Goal: Book appointment/travel/reservation

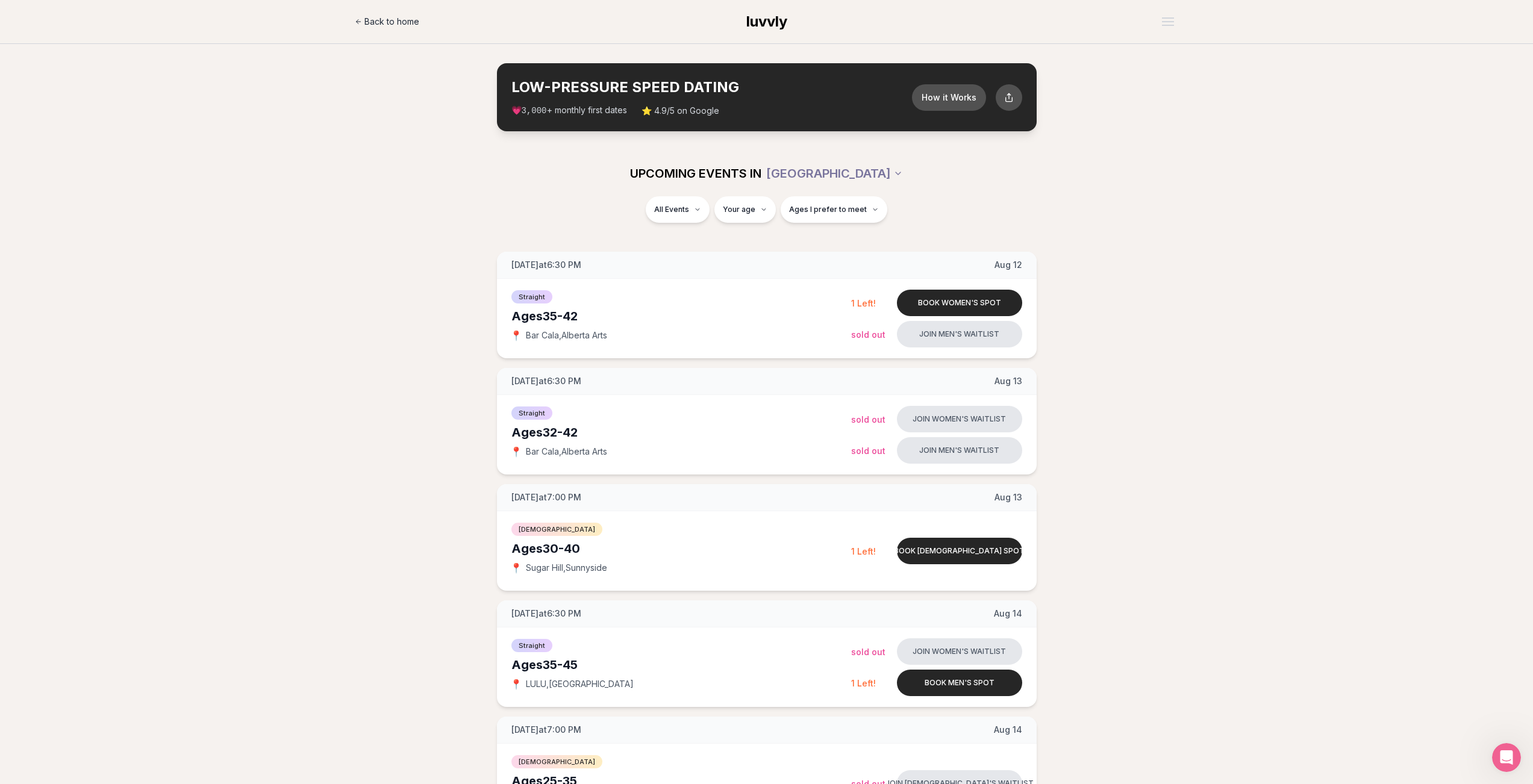
click at [358, 19] on icon at bounding box center [358, 21] width 7 height 7
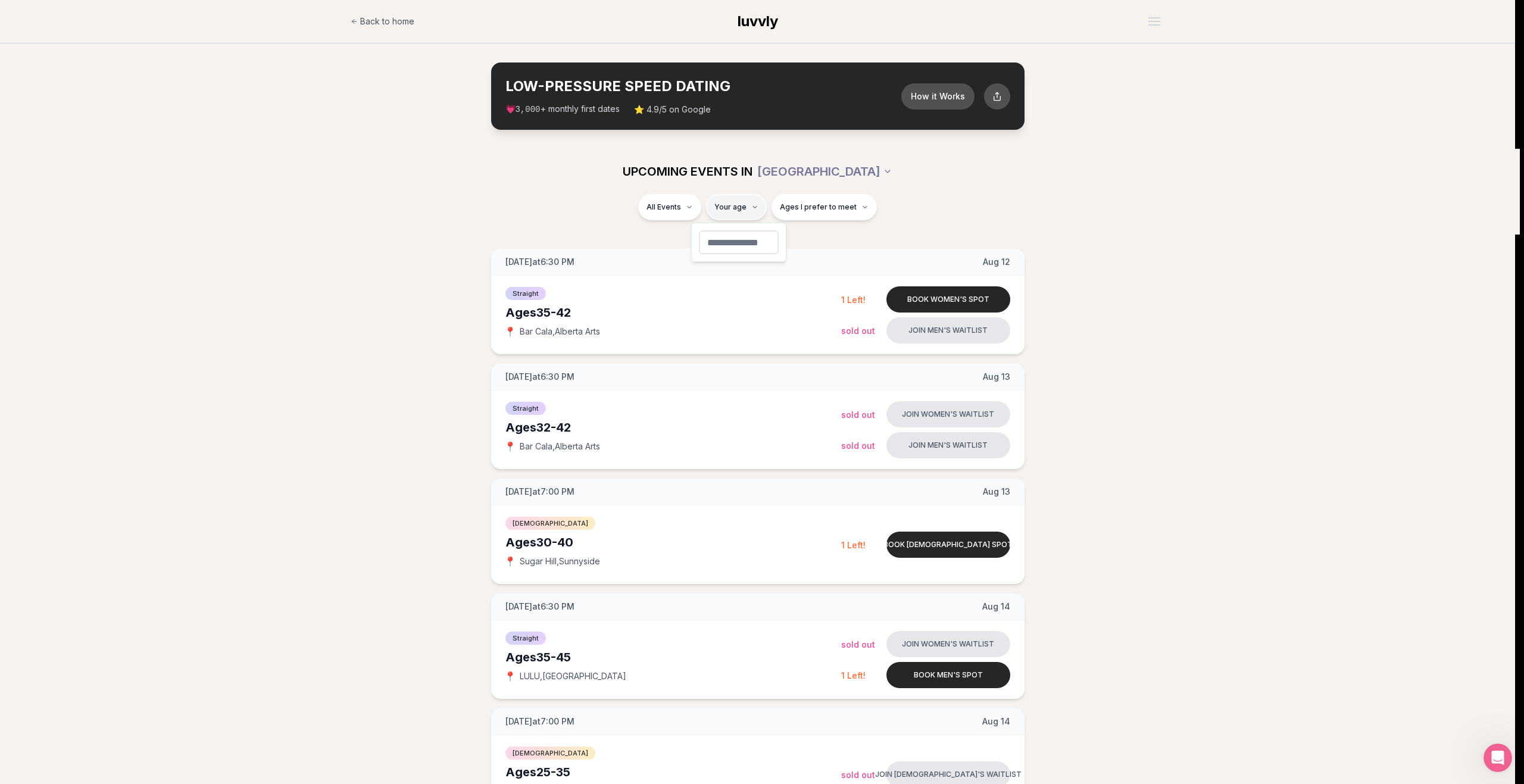
type input "**"
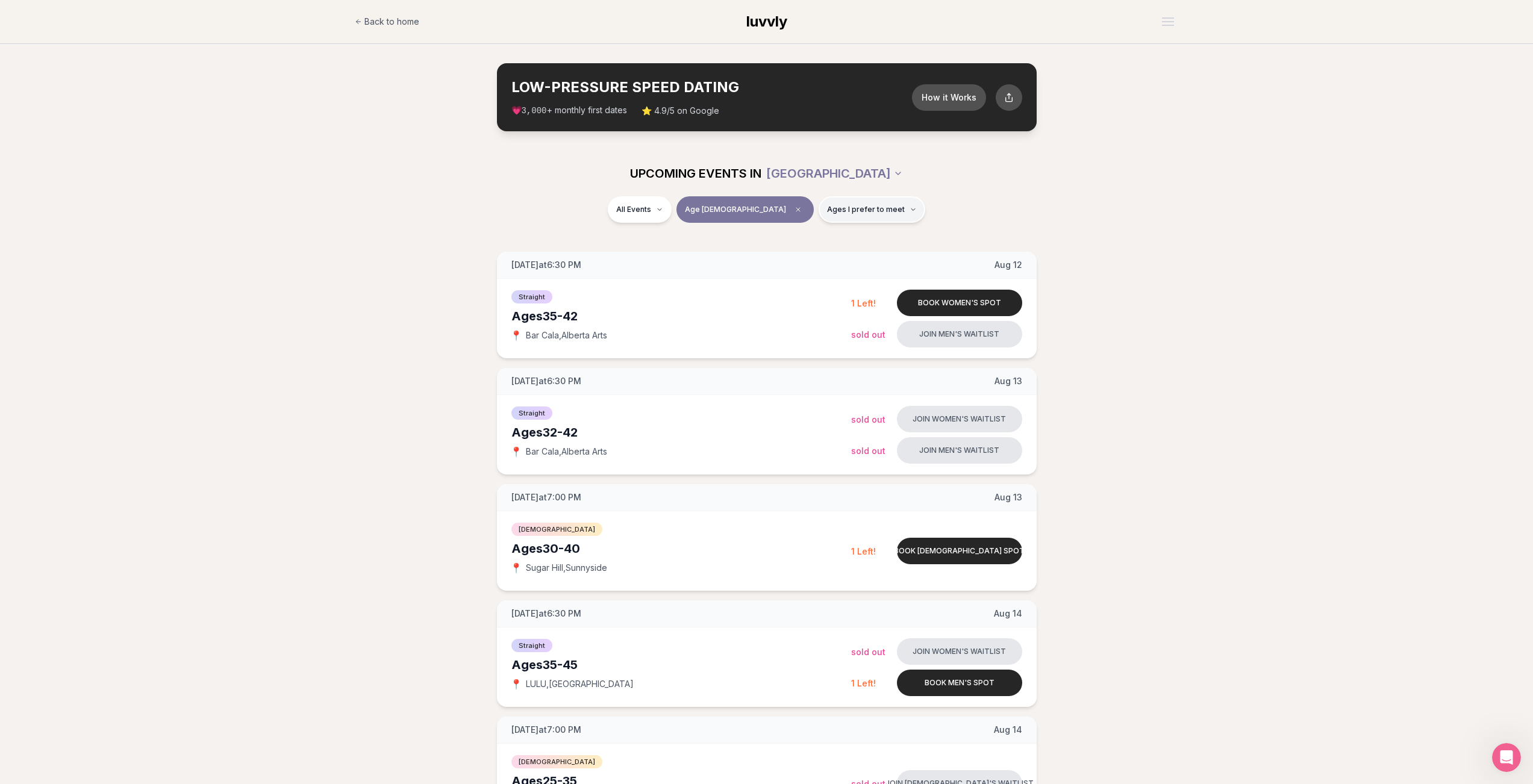
click at [855, 212] on span "Ages I prefer to meet" at bounding box center [866, 210] width 77 height 9
click at [810, 255] on span "Around my age" at bounding box center [828, 256] width 61 height 12
click at [790, 255] on button "Around my age" at bounding box center [786, 256] width 9 height 9
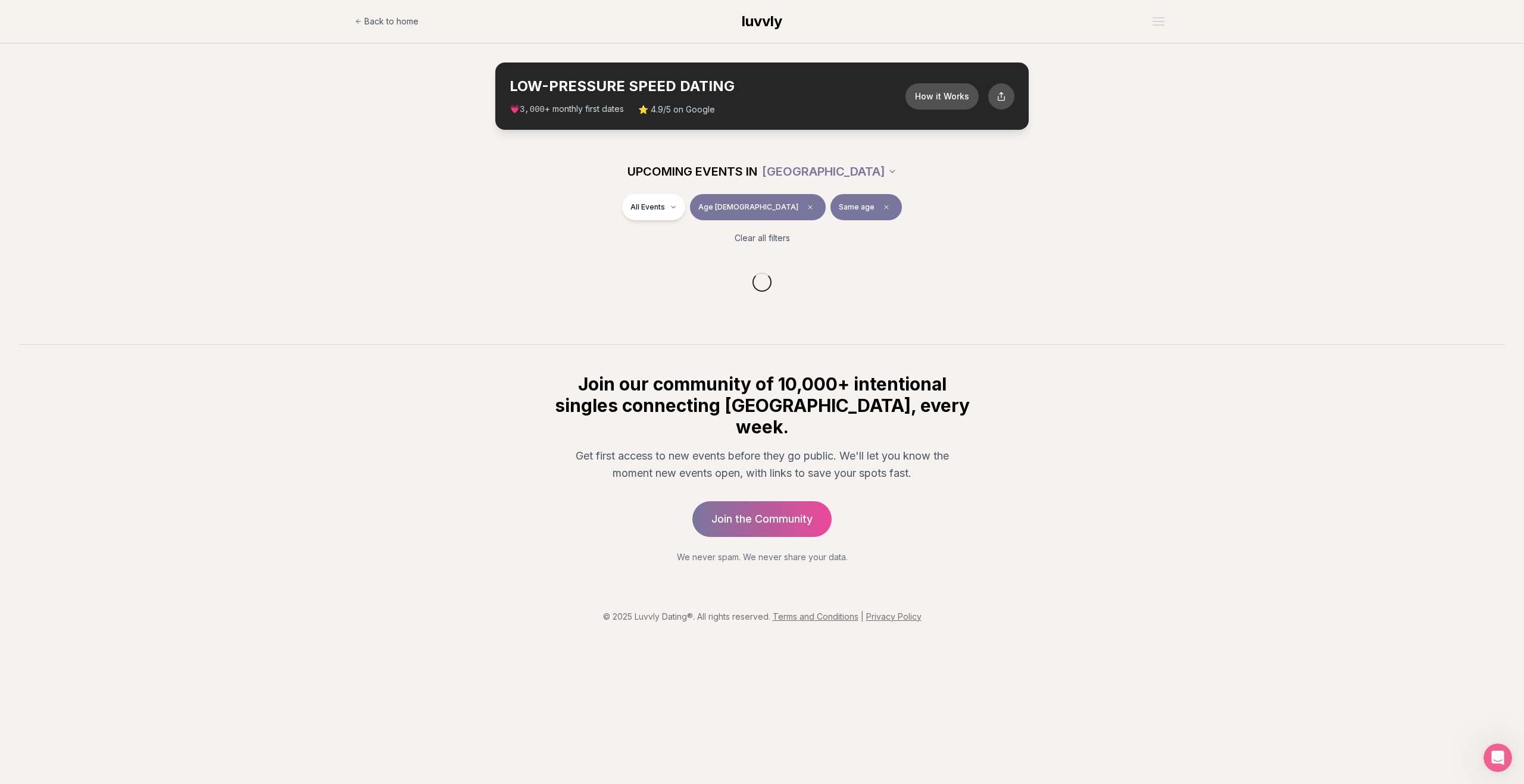
click at [480, 196] on div "All Events Age 34 Same age" at bounding box center [762, 209] width 667 height 31
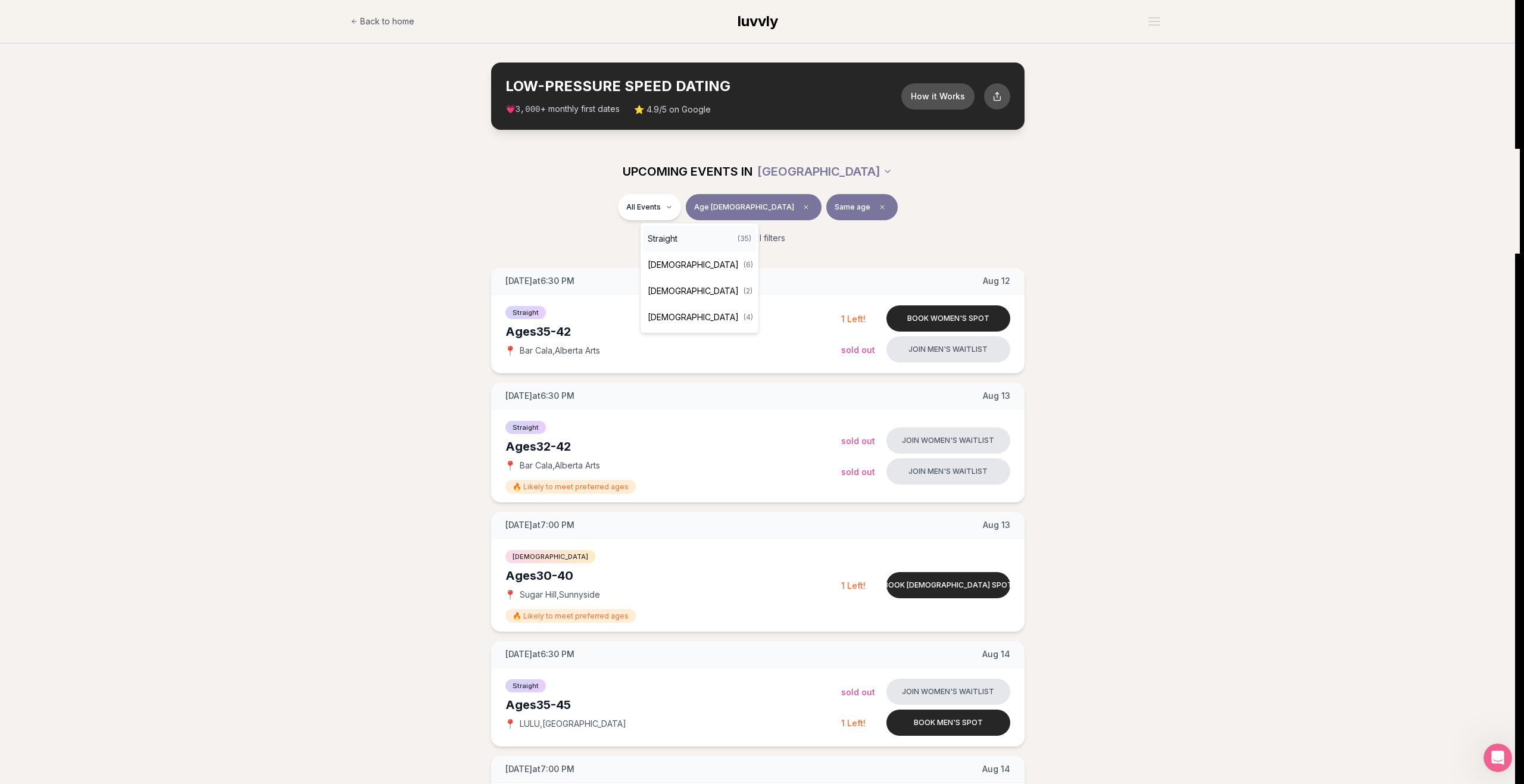
click at [685, 241] on div "Straight ( 35 )" at bounding box center [699, 239] width 113 height 26
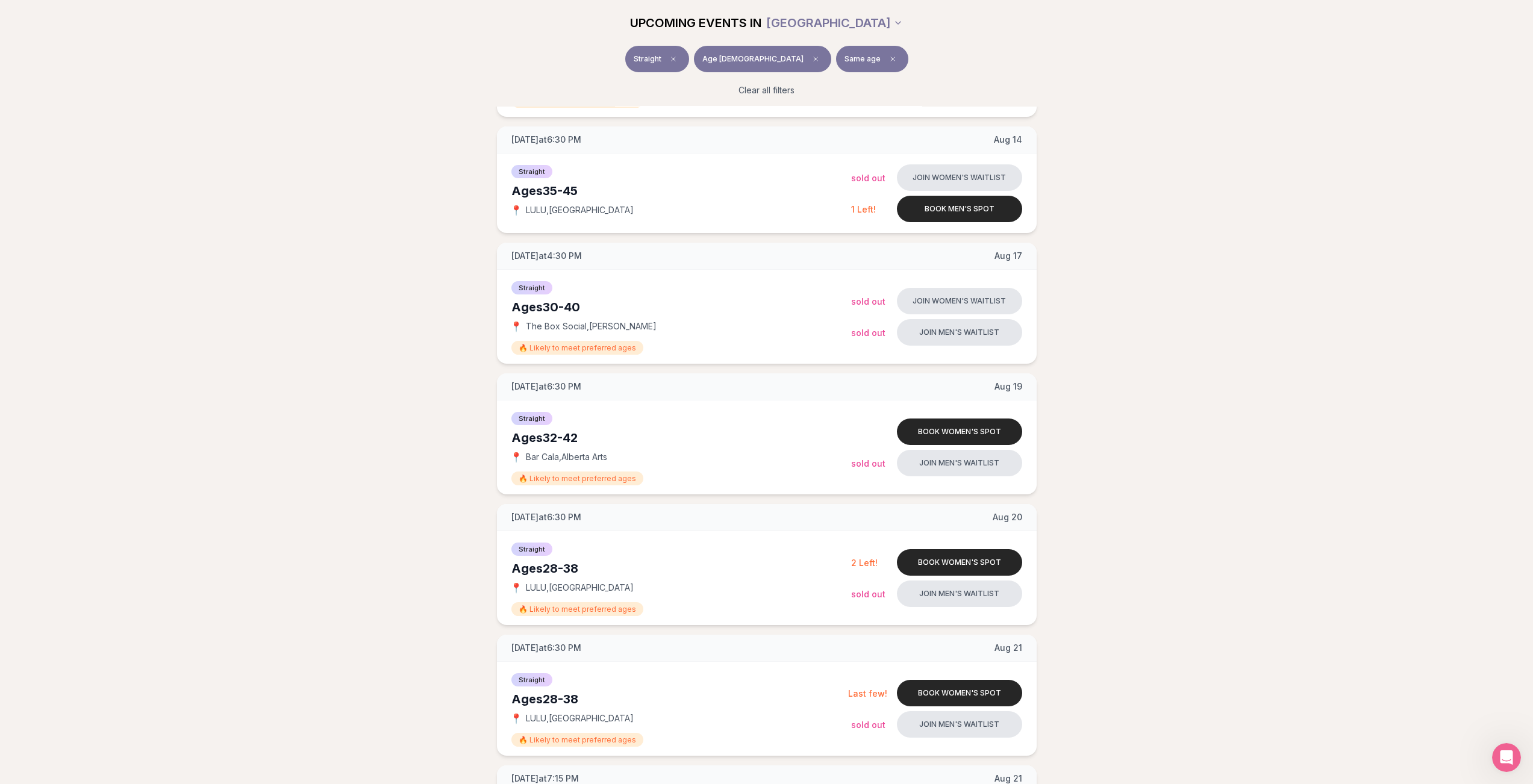
scroll to position [723, 0]
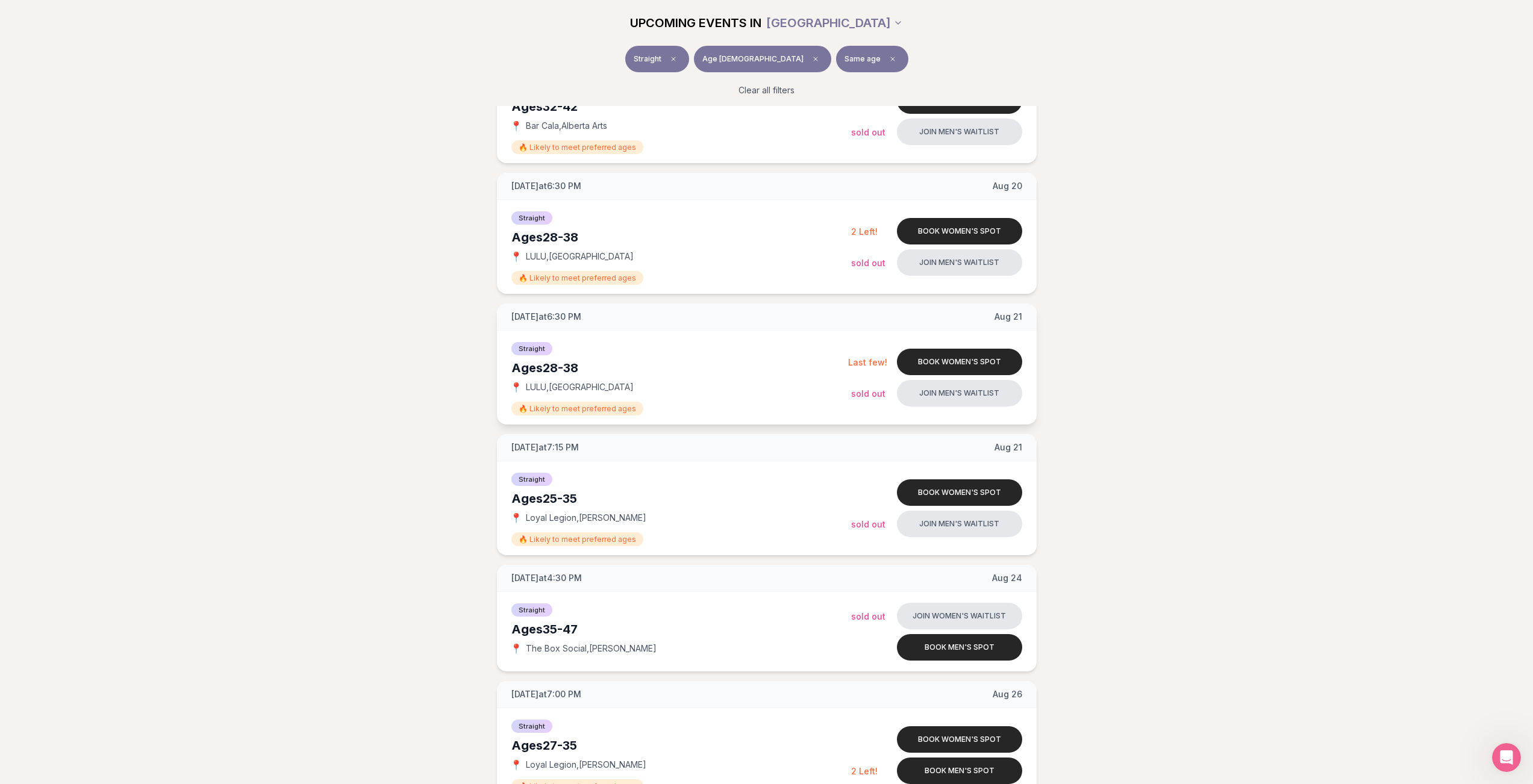
click at [584, 385] on span "LULU , Central Eastside" at bounding box center [579, 387] width 108 height 12
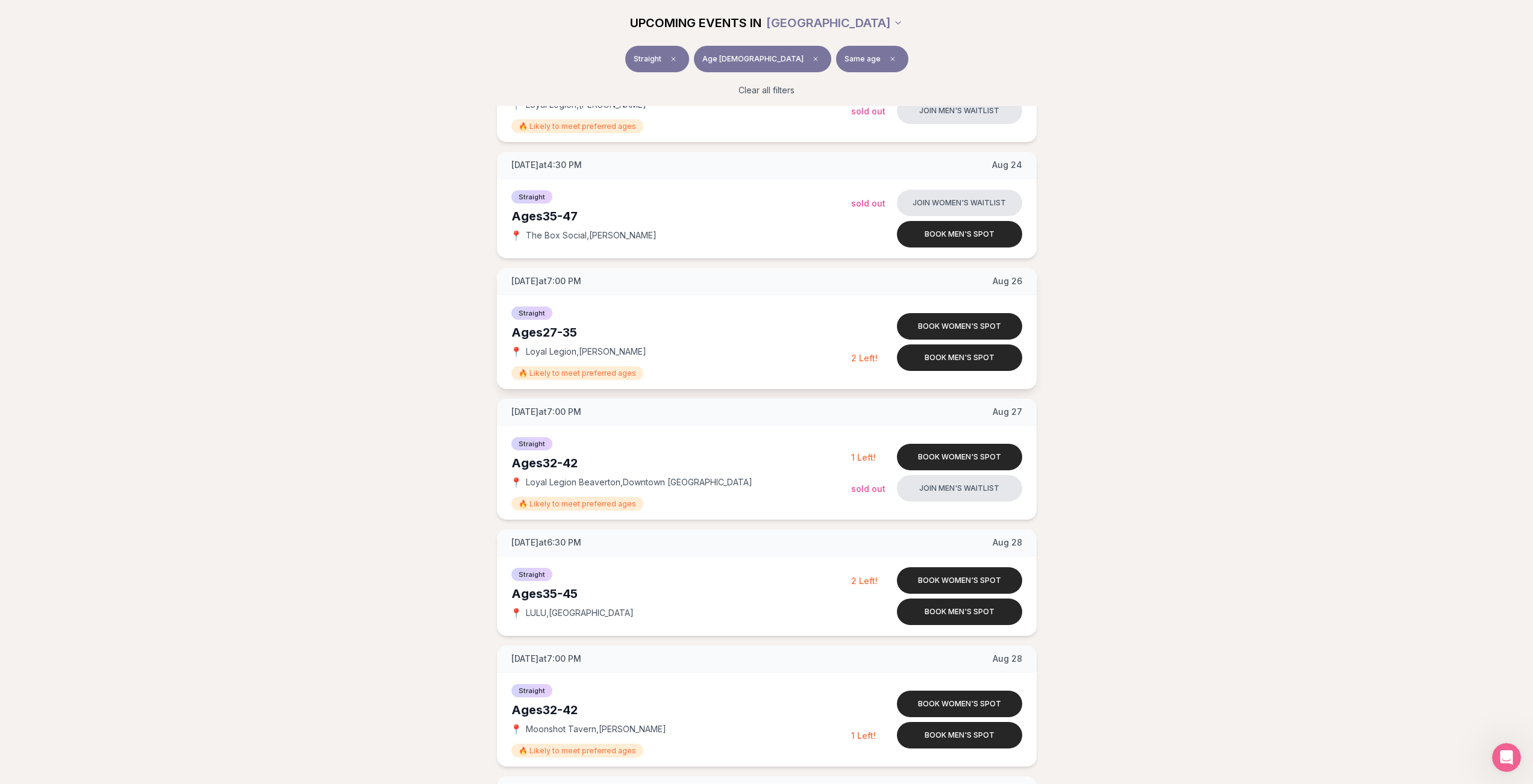
scroll to position [1145, 0]
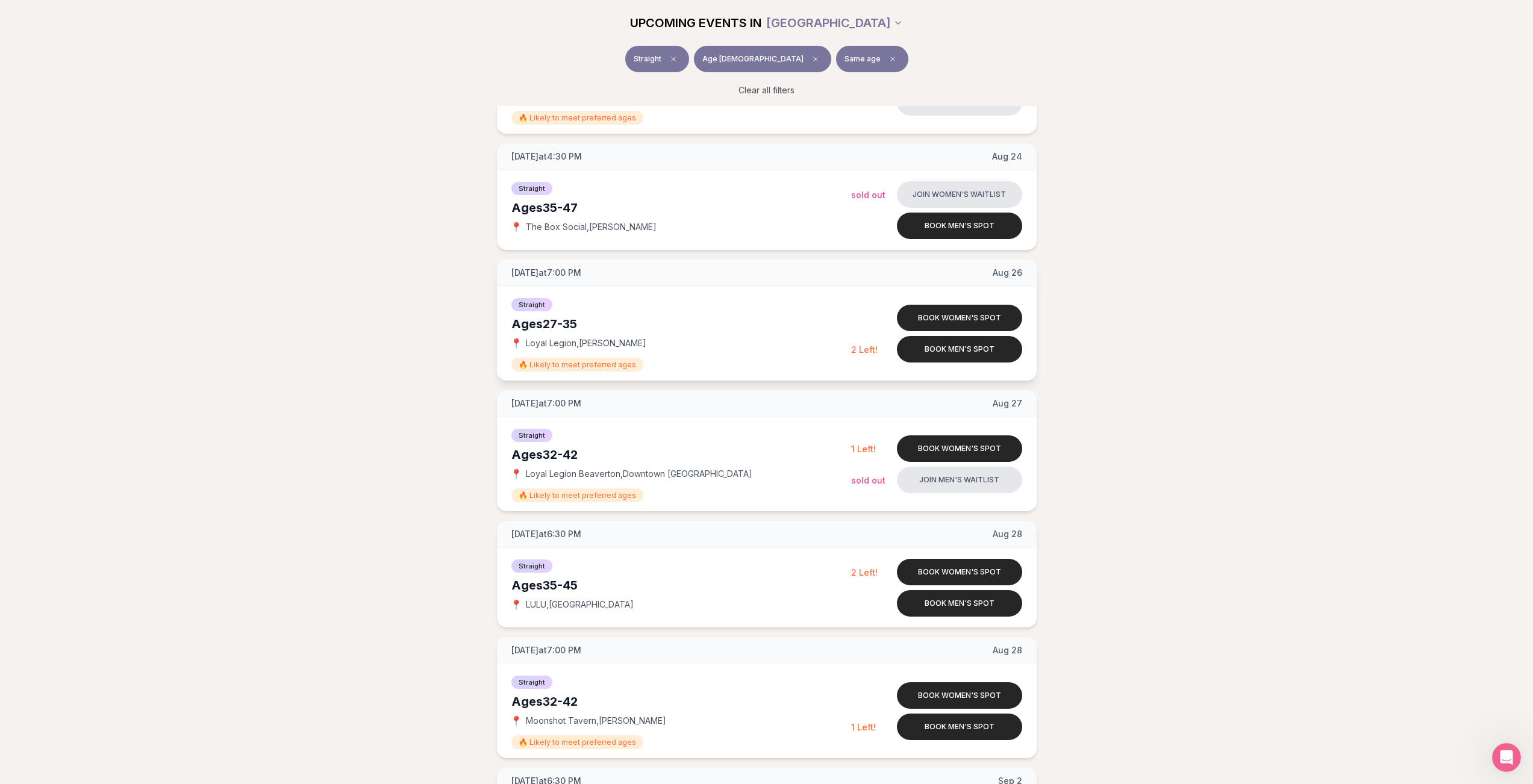
click at [562, 345] on span "Loyal Legion , Buckman" at bounding box center [586, 343] width 120 height 12
click at [780, 329] on div "Ages 27-35" at bounding box center [681, 324] width 340 height 17
click at [991, 351] on button "Book men's spot" at bounding box center [960, 349] width 126 height 27
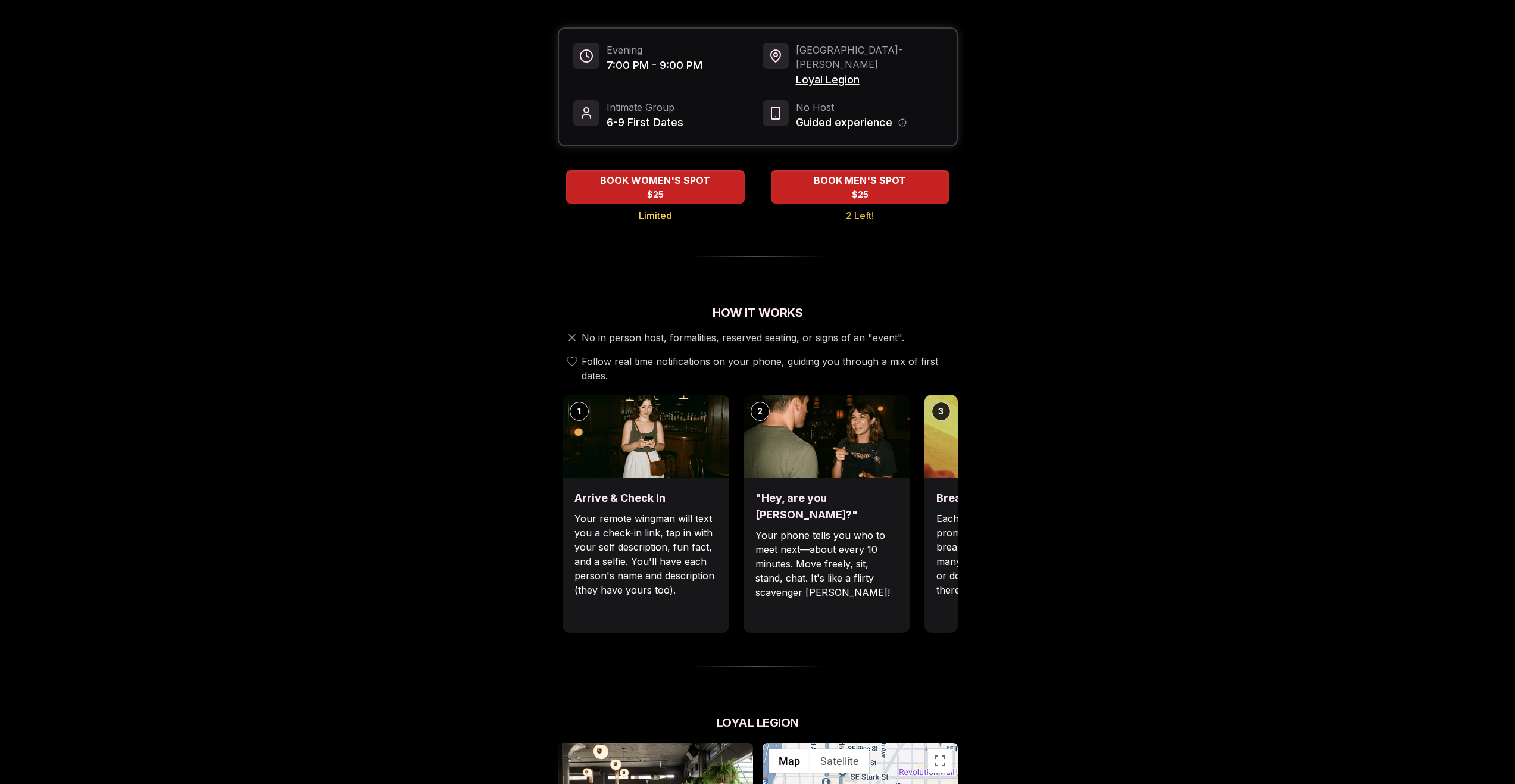
scroll to position [179, 0]
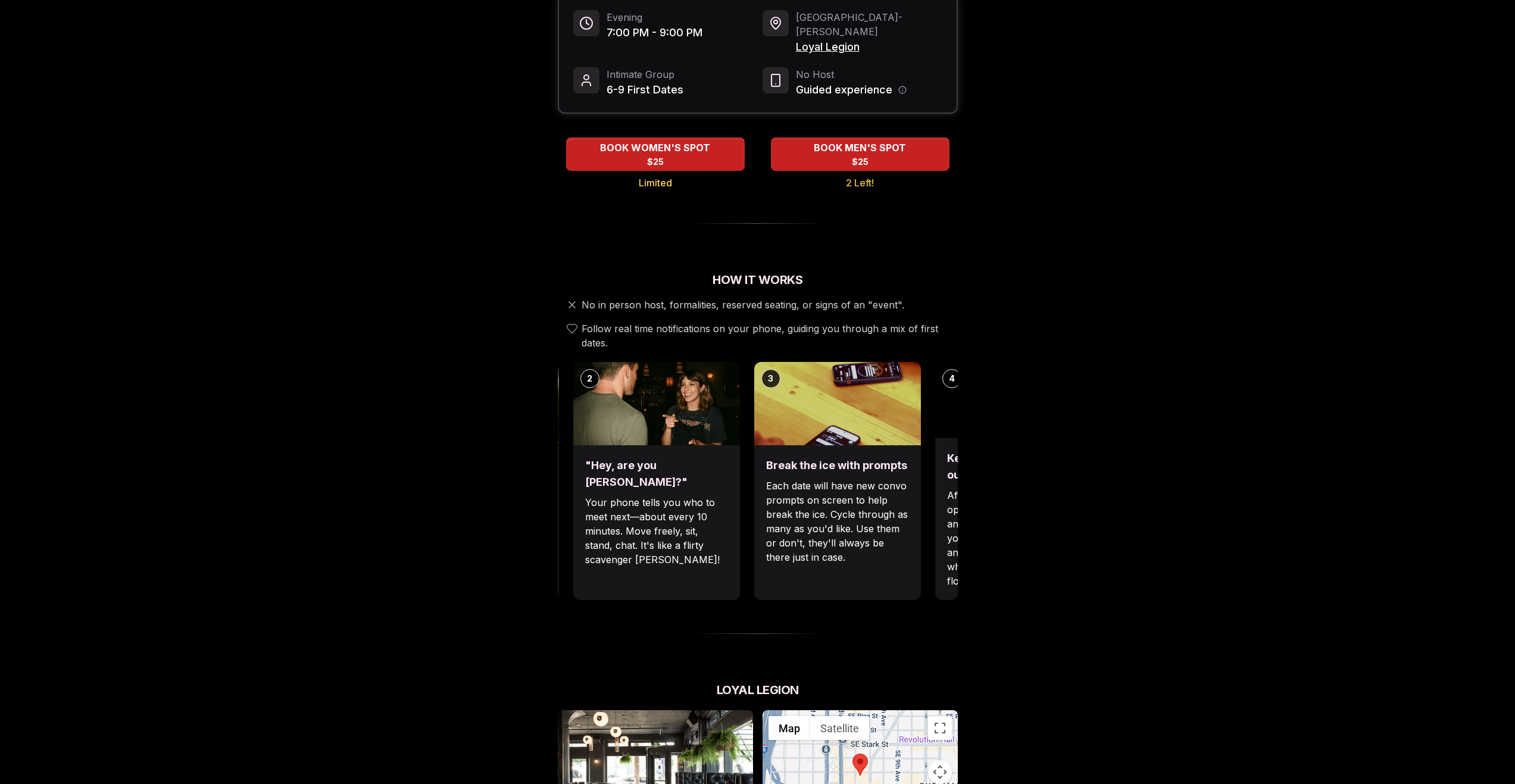
click at [689, 495] on p "Your phone tells you who to meet next—about every 10 minutes. Move freely, sit,…" at bounding box center [657, 531] width 143 height 71
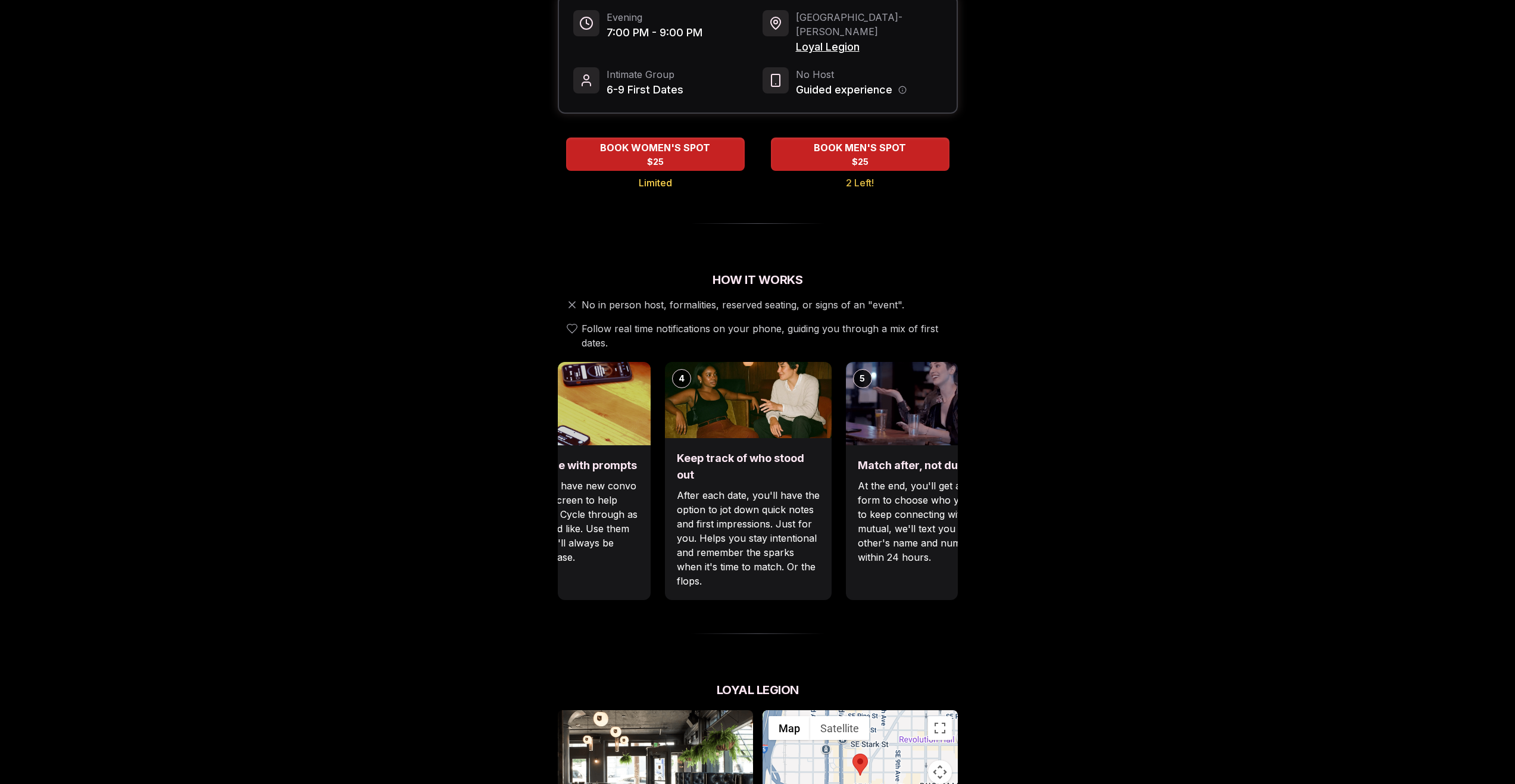
click at [610, 478] on p "Each date will have new convo prompts on screen to help break the ice. Cycle th…" at bounding box center [567, 521] width 143 height 86
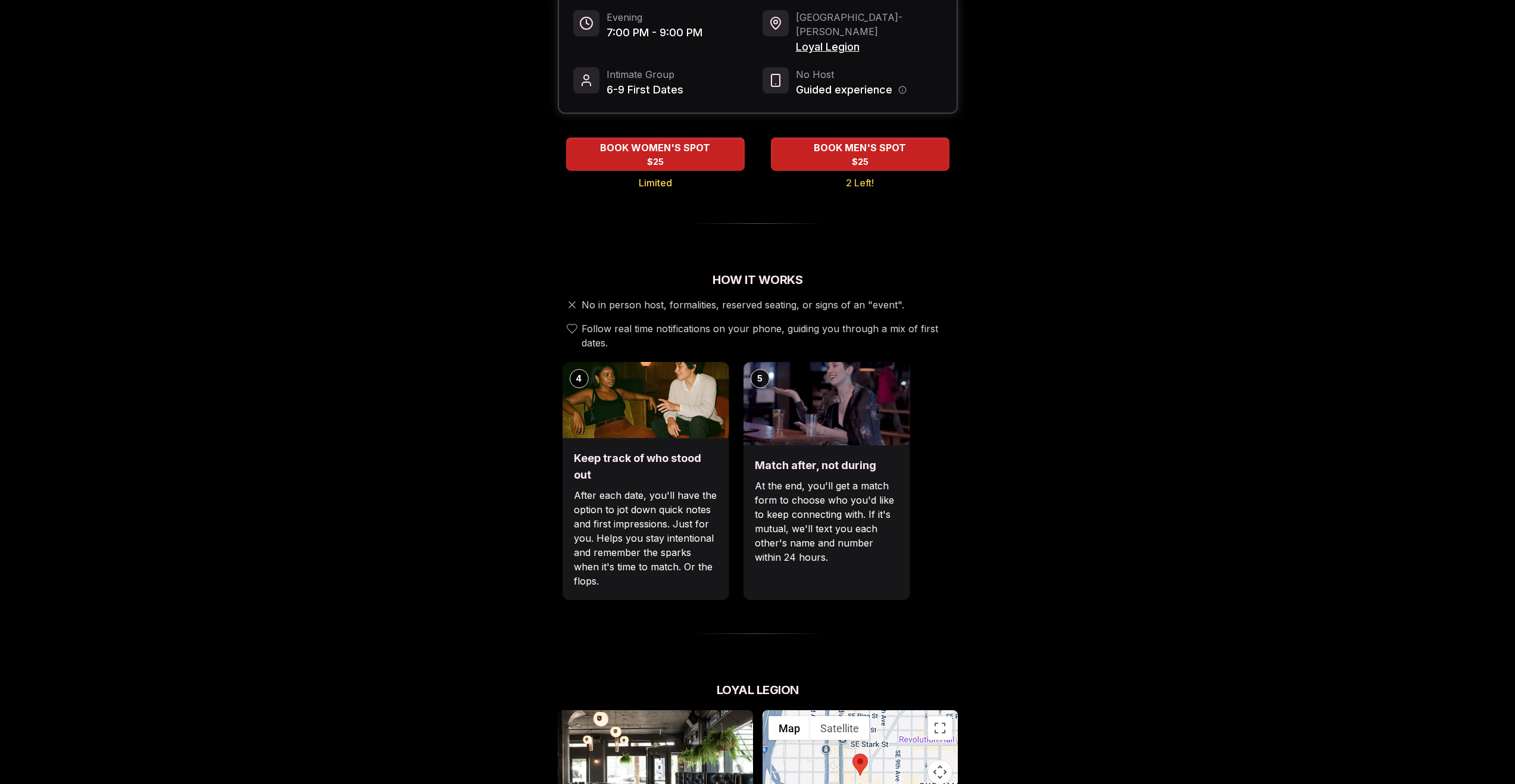
click at [653, 488] on p "After each date, you'll have the option to jot down quick notes and first impre…" at bounding box center [645, 539] width 143 height 100
click at [804, 482] on p "At the end, you'll get a match form to choose who you'd like to keep connecting…" at bounding box center [824, 521] width 143 height 86
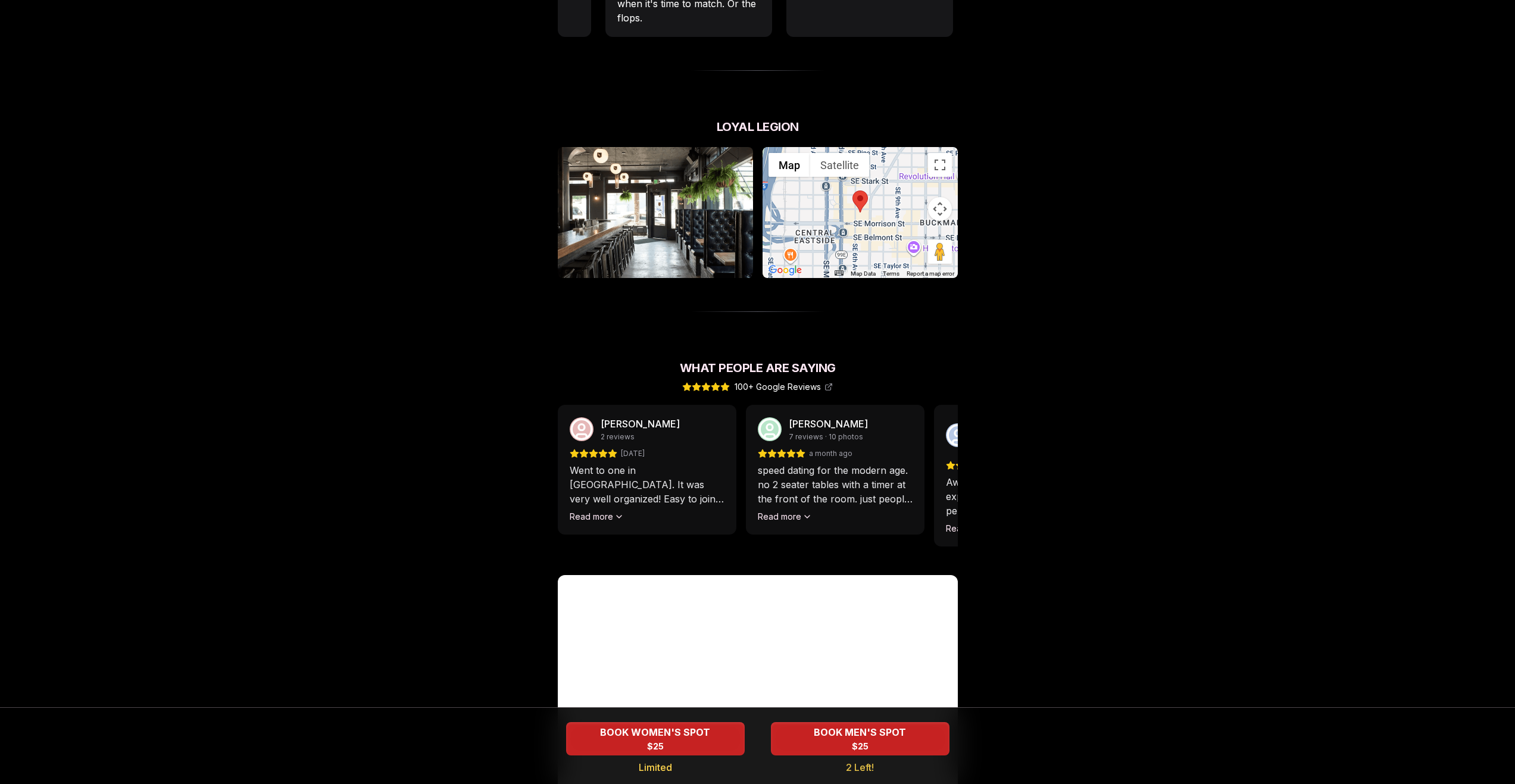
scroll to position [833, 0]
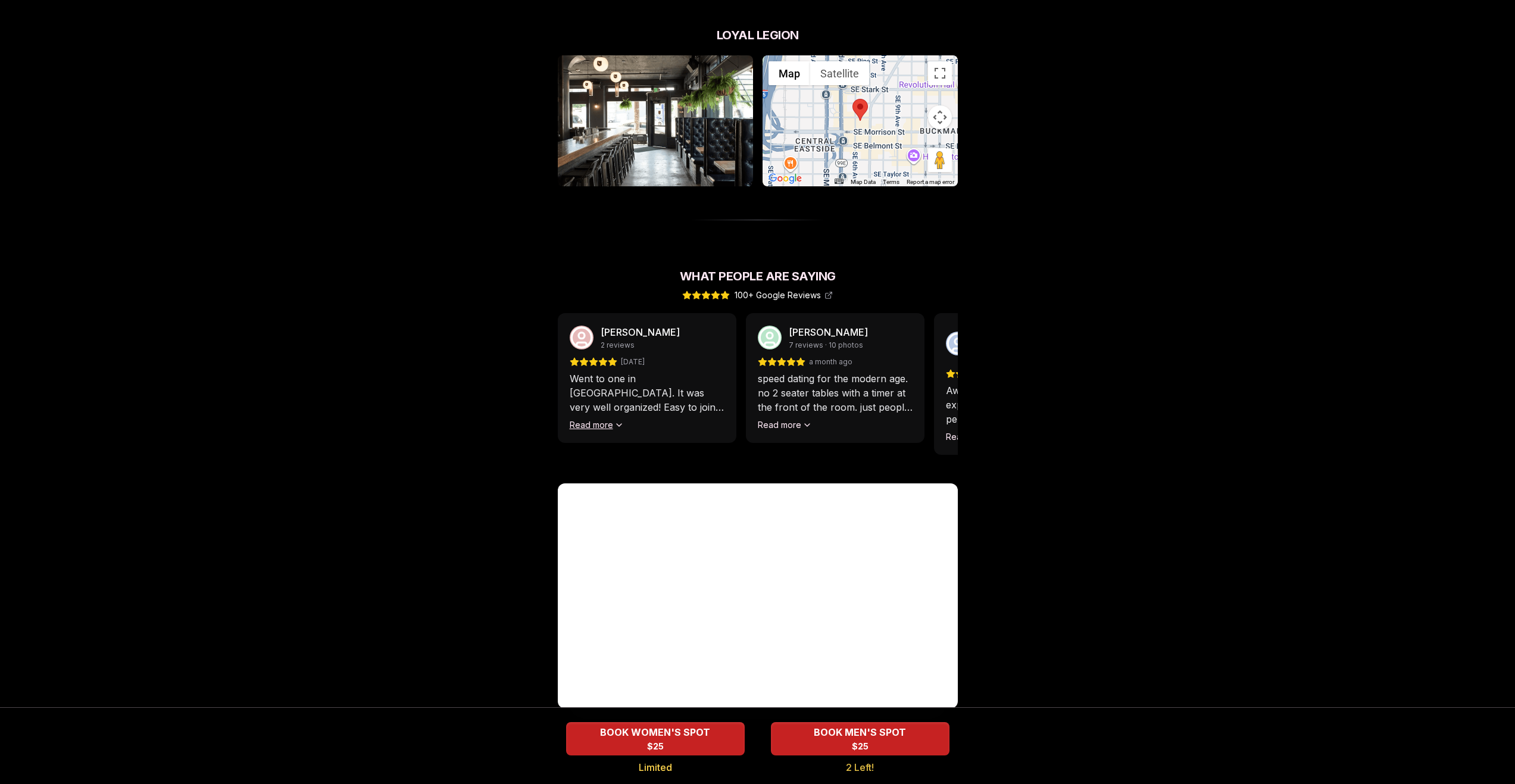
click at [584, 419] on button "Read more" at bounding box center [597, 425] width 54 height 12
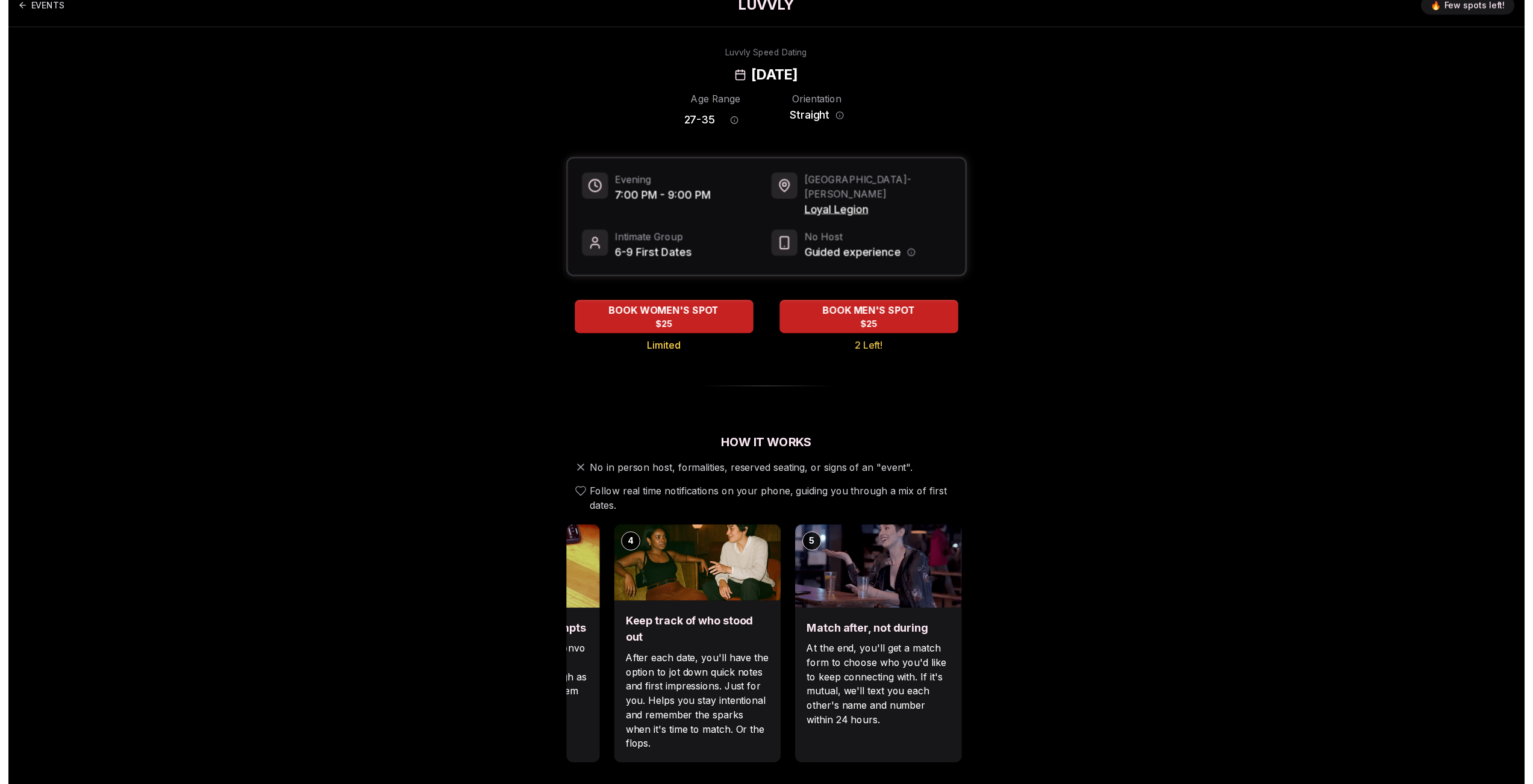
scroll to position [0, 0]
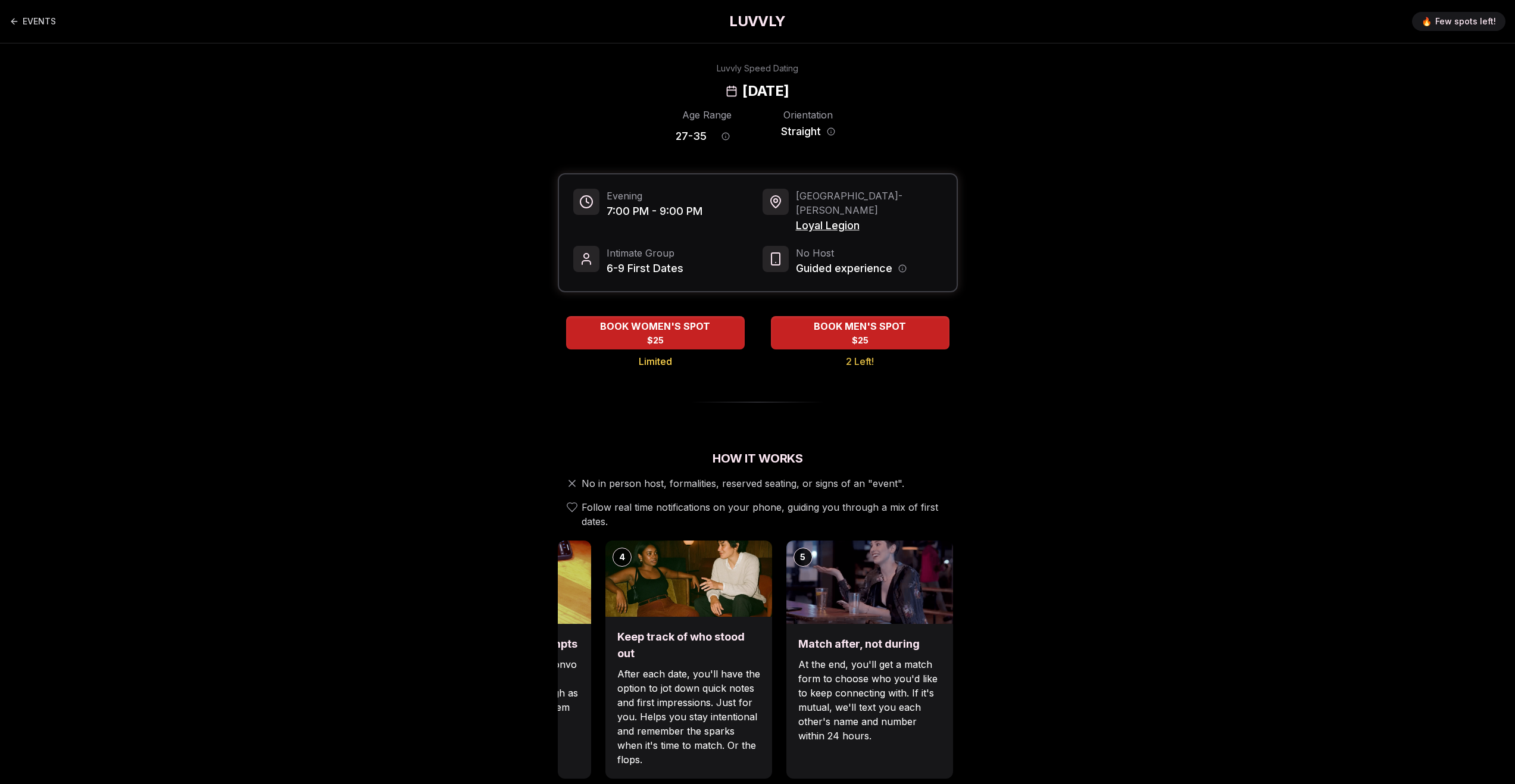
click at [46, 29] on link "EVENTS" at bounding box center [32, 21] width 46 height 24
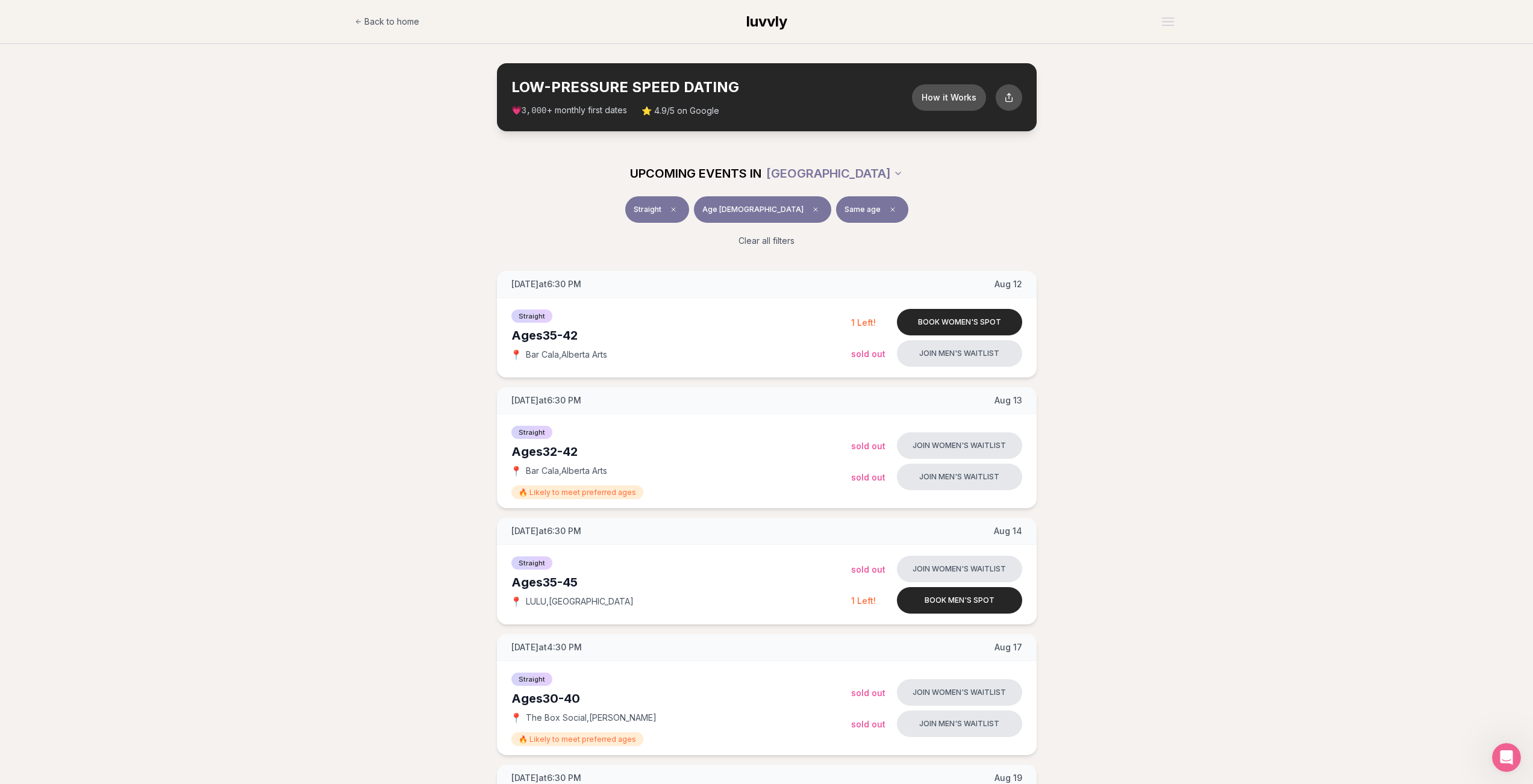
click at [844, 205] on span "Same age" at bounding box center [862, 210] width 36 height 9
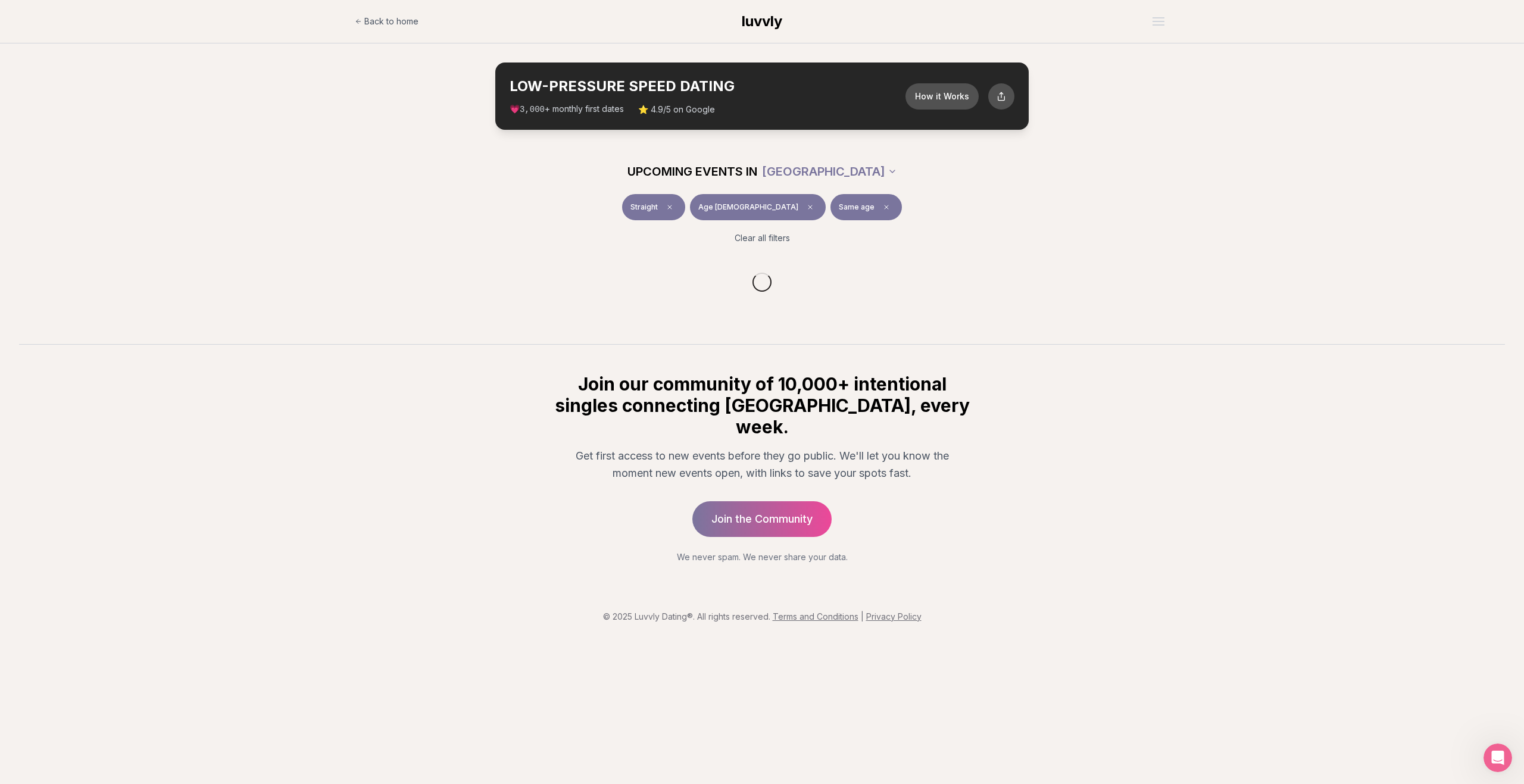
click at [423, 215] on div "Straight Age 34 Same age Clear all filters" at bounding box center [762, 222] width 686 height 57
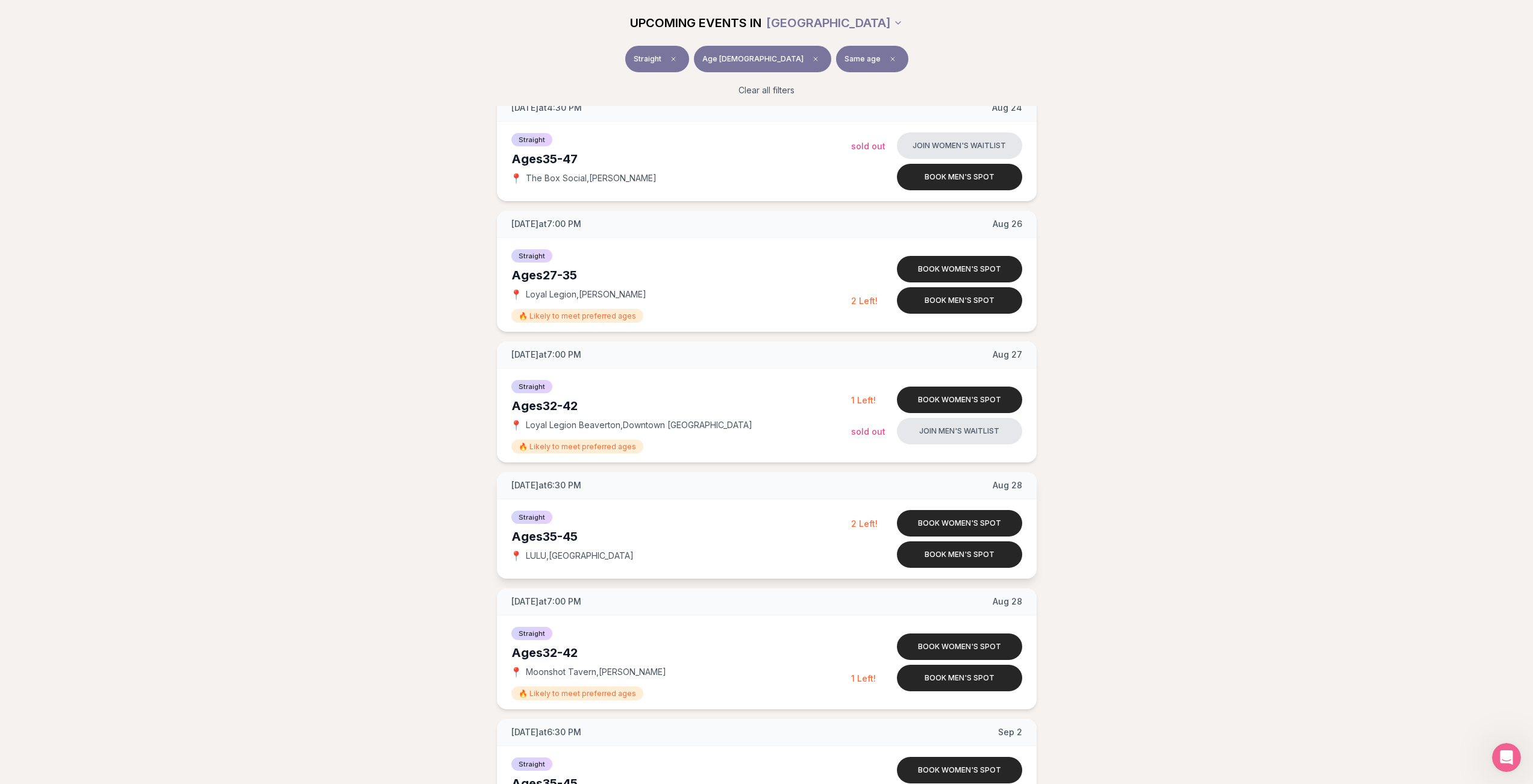
scroll to position [1205, 0]
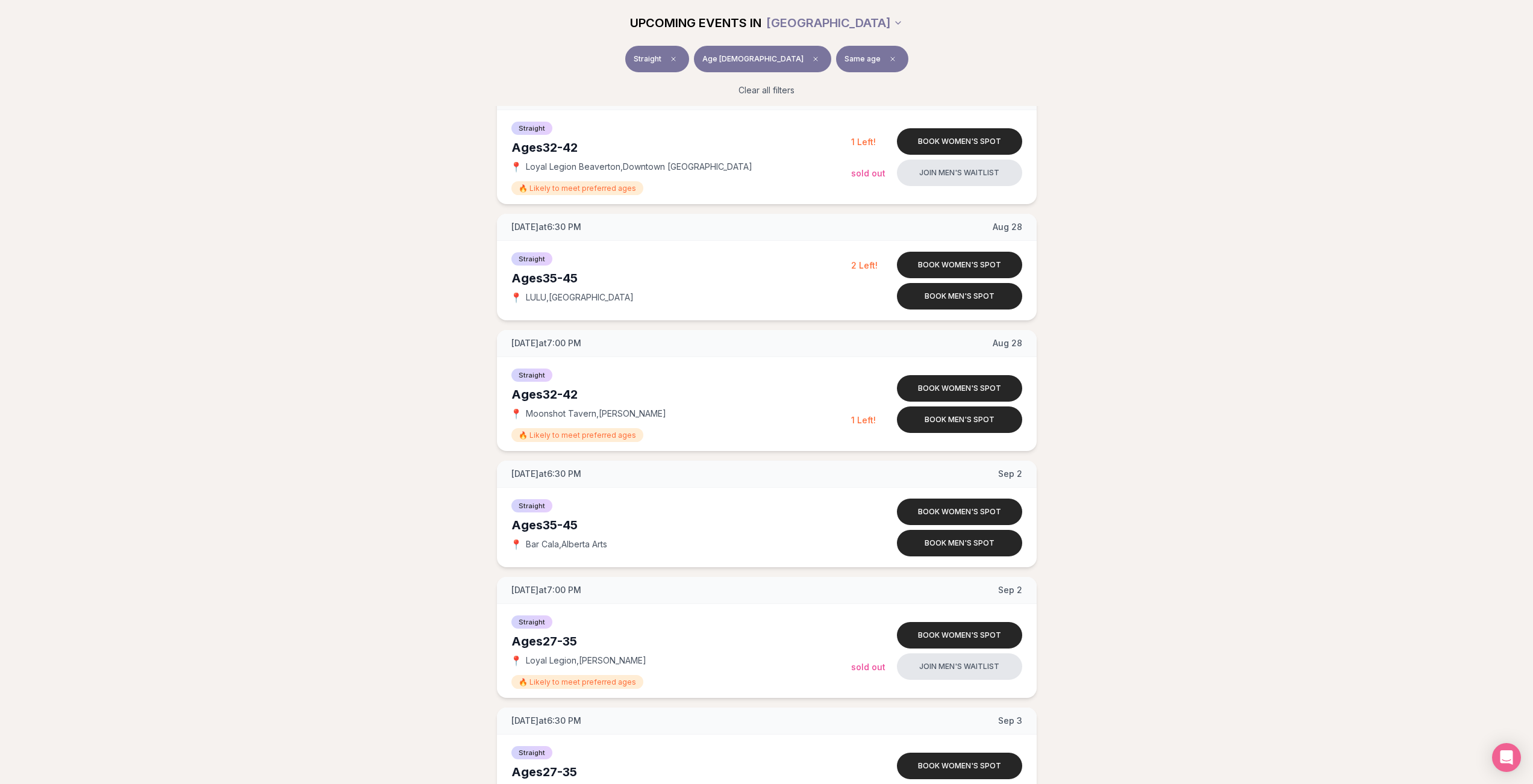
scroll to position [1145, 0]
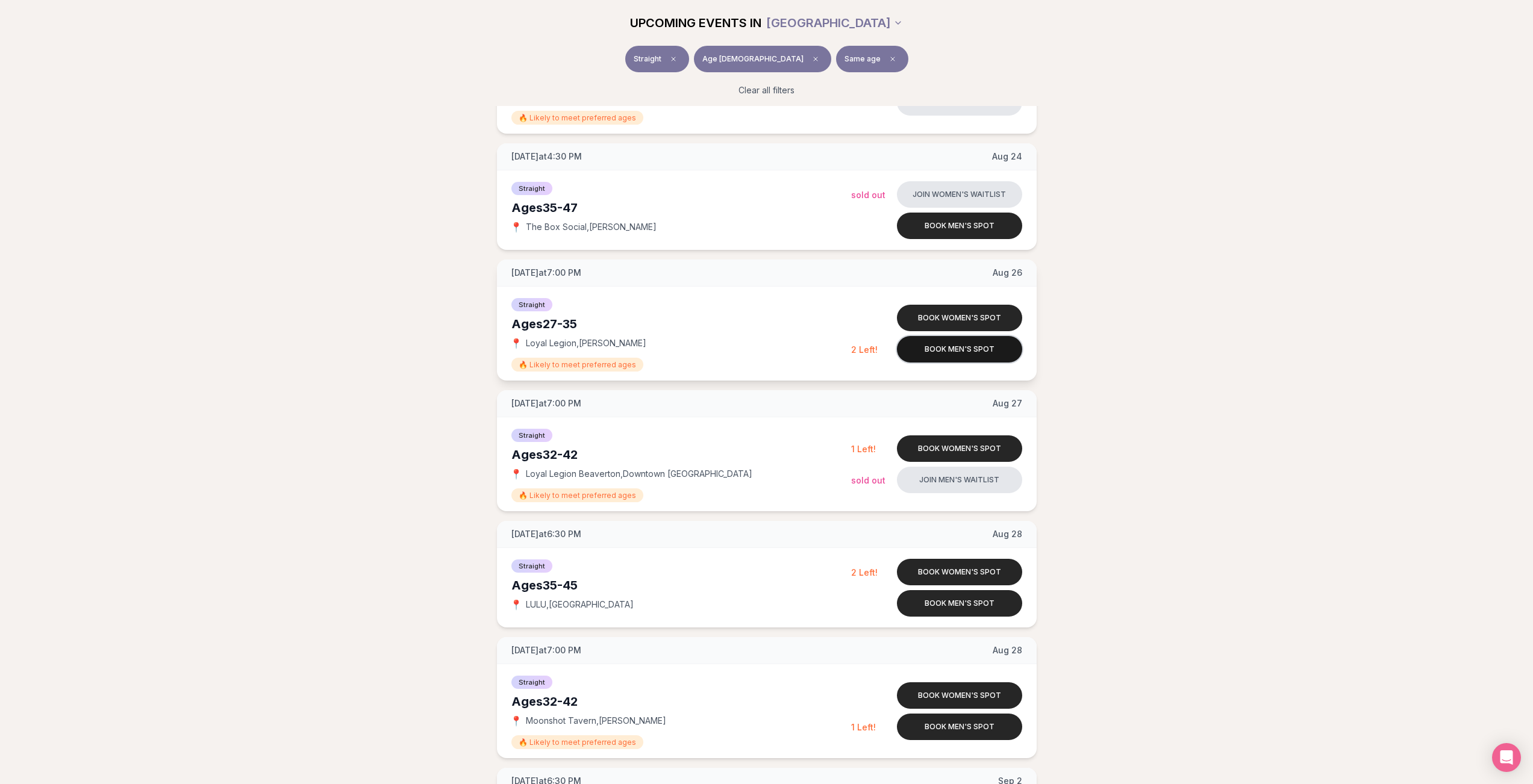
click at [928, 350] on button "Book men's spot" at bounding box center [960, 349] width 126 height 27
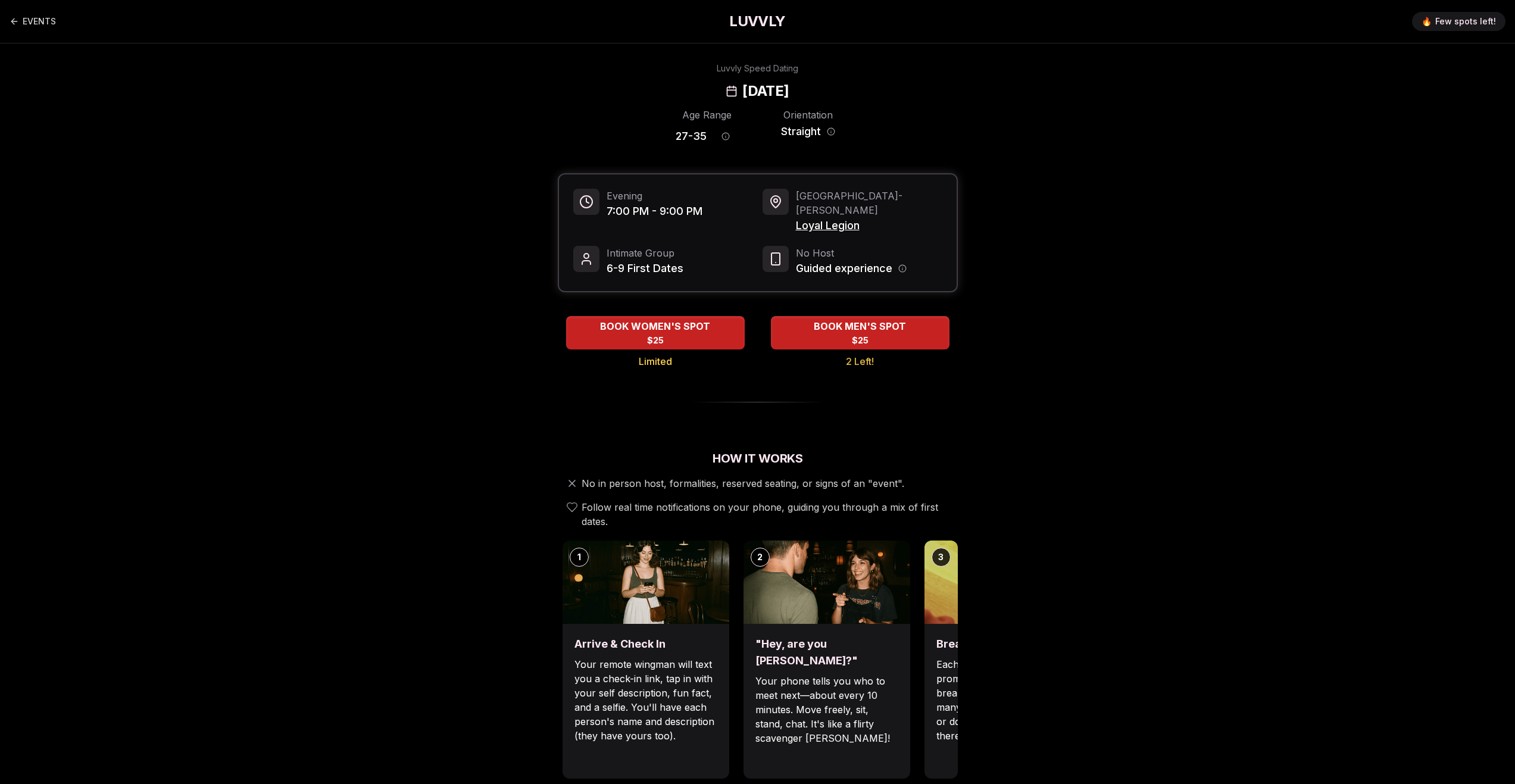
click at [822, 217] on span "Loyal Legion" at bounding box center [869, 225] width 147 height 16
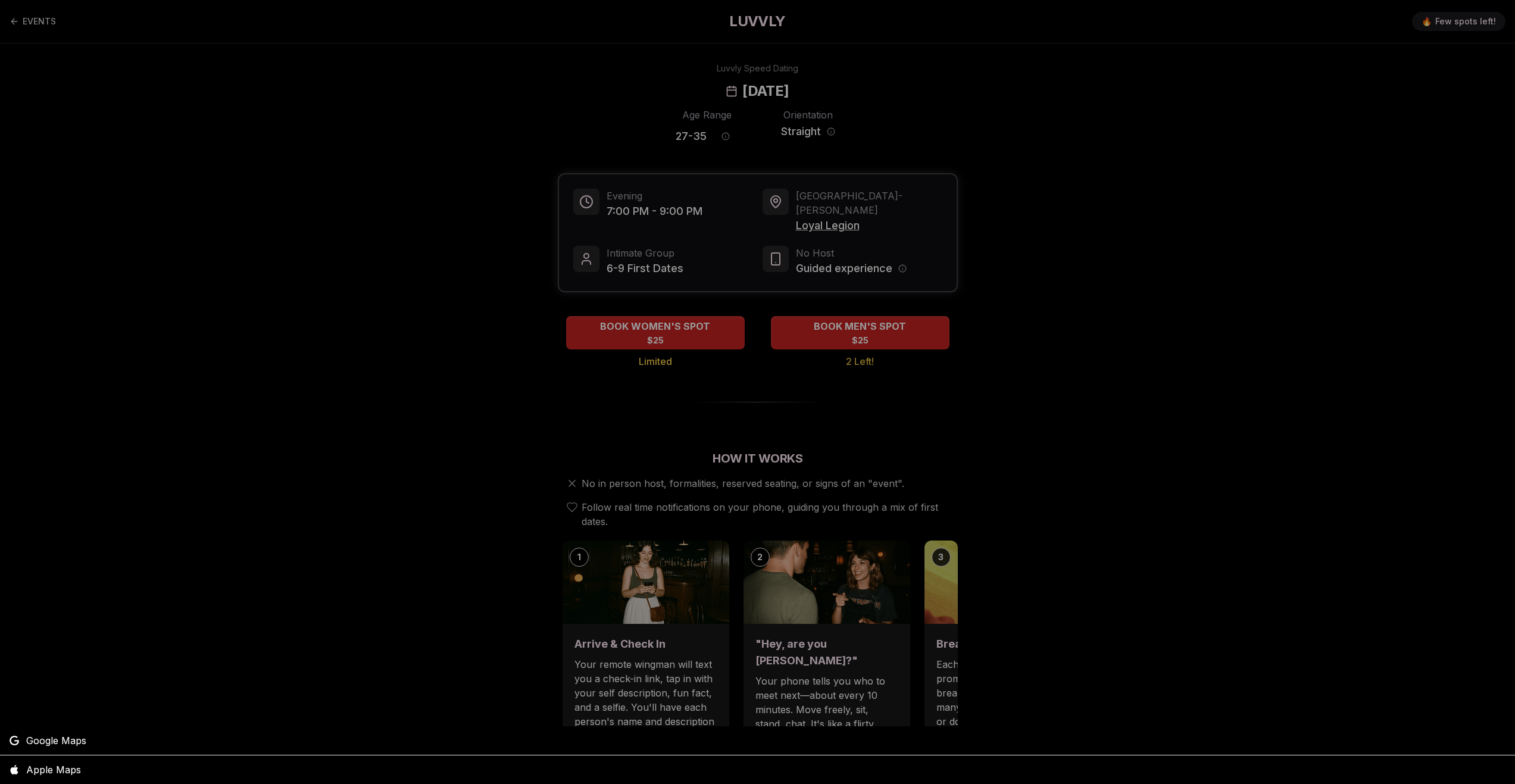
click at [1083, 215] on div at bounding box center [757, 392] width 1515 height 784
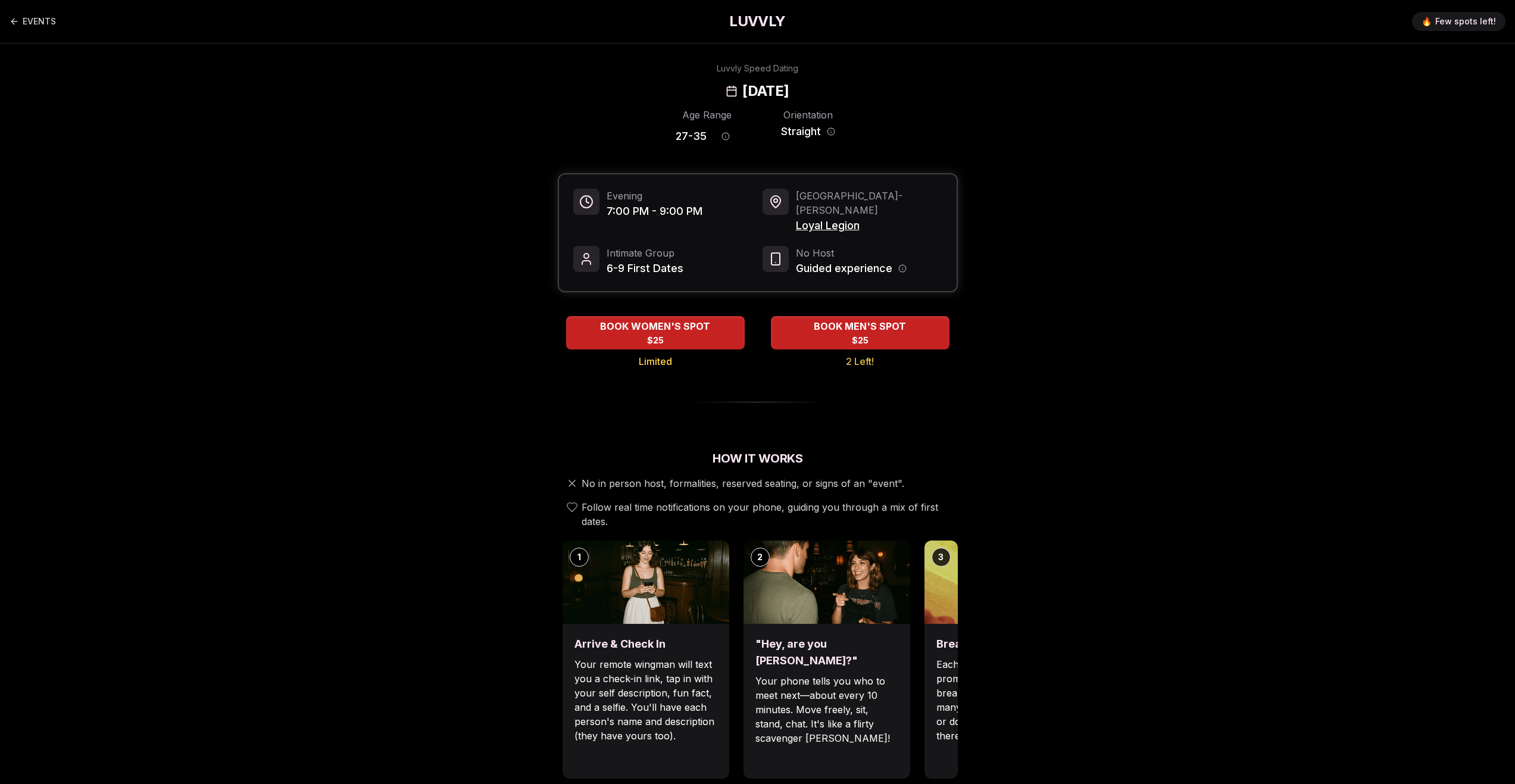
click at [817, 217] on span "Loyal Legion" at bounding box center [869, 225] width 147 height 16
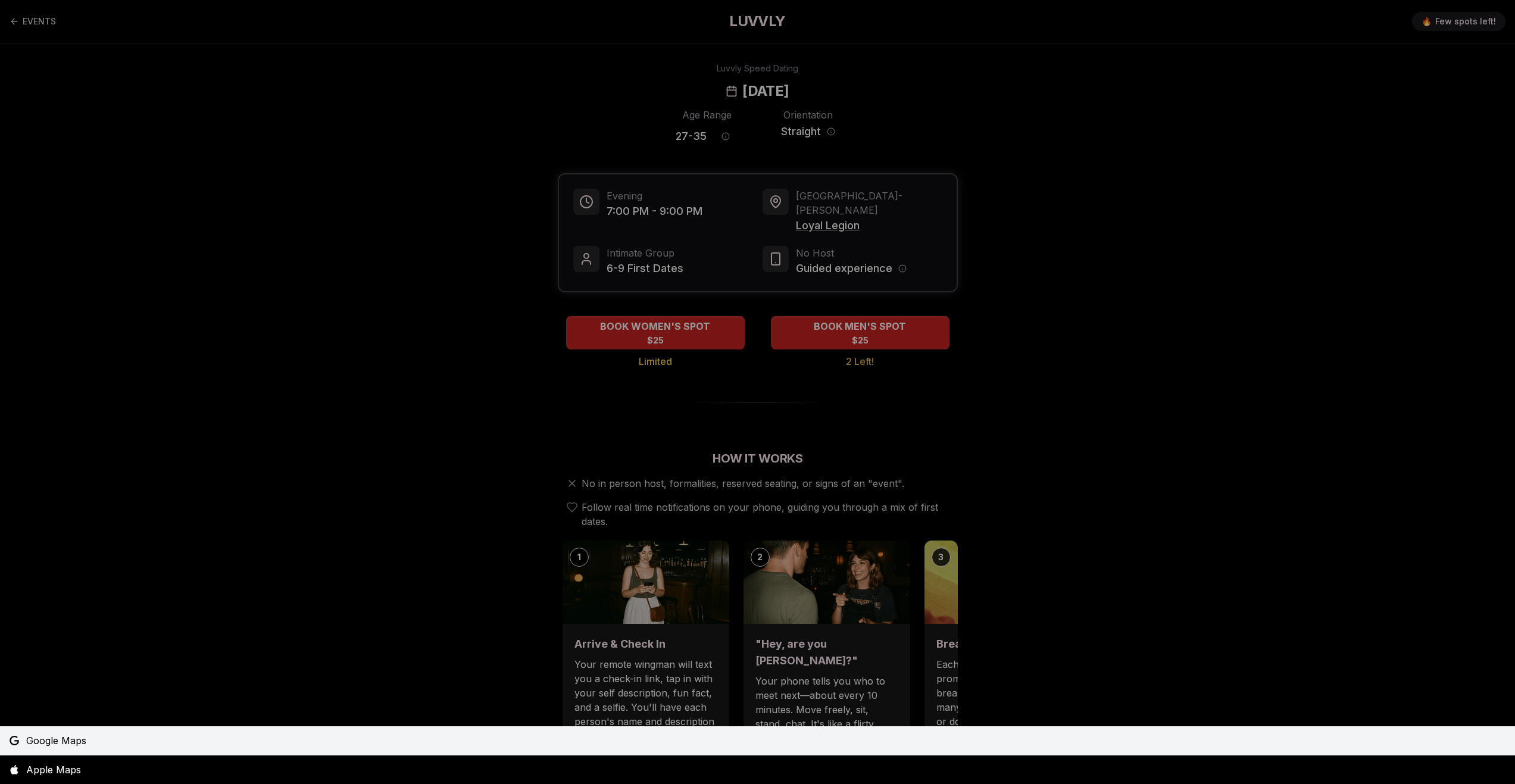
click at [92, 736] on link "Google Maps" at bounding box center [757, 740] width 1515 height 28
